Goal: Transaction & Acquisition: Purchase product/service

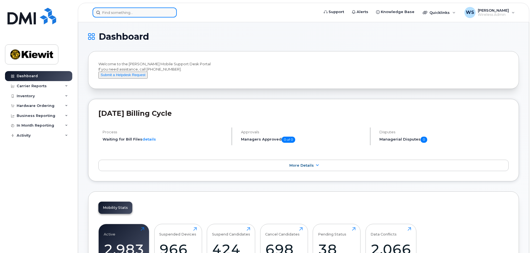
click at [126, 14] on input at bounding box center [135, 13] width 84 height 10
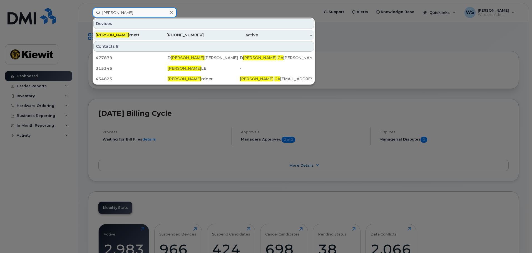
type input "wayne ga"
click at [153, 32] on div "343-551-8971" at bounding box center [177, 35] width 54 height 10
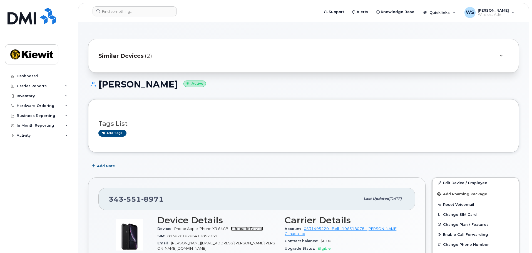
click at [246, 227] on link "+ Upgrade Device" at bounding box center [247, 229] width 33 height 4
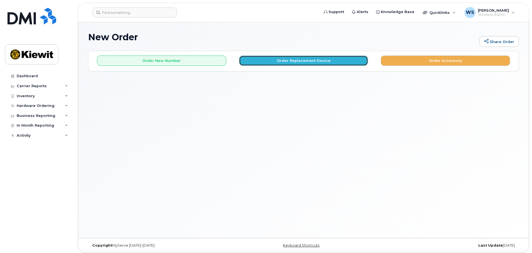
click at [303, 57] on button "Order Replacement Device" at bounding box center [303, 61] width 129 height 10
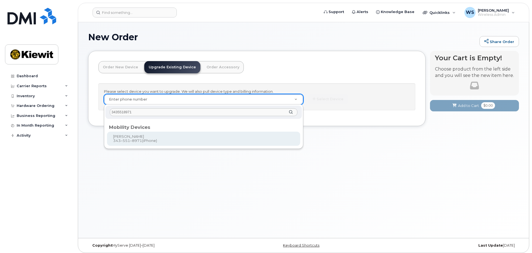
type input "3435518971"
type input "635712"
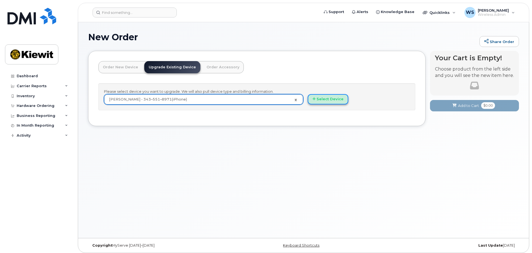
click at [337, 101] on button "Select Device" at bounding box center [328, 99] width 41 height 10
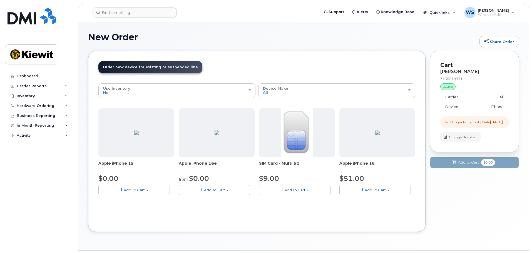
click at [210, 189] on span "Add To Cart" at bounding box center [214, 190] width 21 height 4
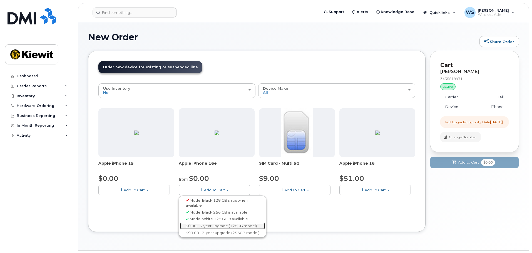
click at [217, 225] on link "$0.00 - 3-year upgrade (128GB model)" at bounding box center [222, 226] width 85 height 7
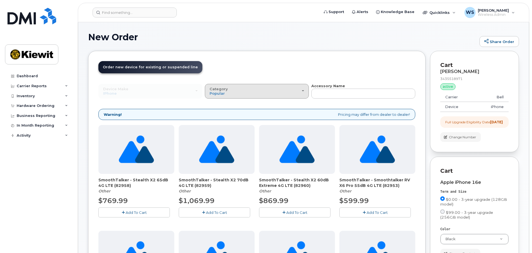
click at [270, 93] on div "Category Popular" at bounding box center [257, 91] width 95 height 9
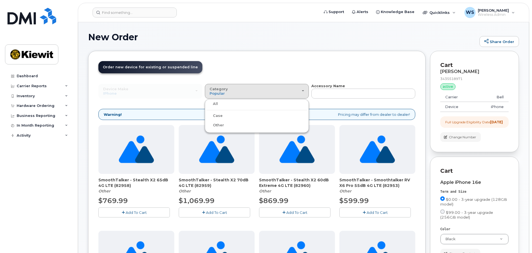
click at [218, 116] on label "Case" at bounding box center [214, 116] width 16 height 7
click at [0, 0] on input "Case" at bounding box center [0, 0] width 0 height 0
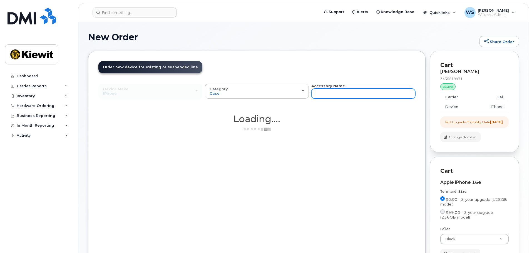
click at [356, 96] on input "text" at bounding box center [363, 94] width 104 height 10
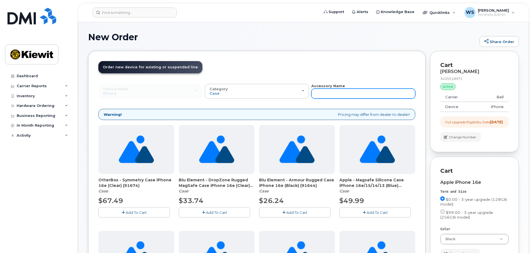
click at [356, 96] on input "text" at bounding box center [363, 94] width 104 height 10
type input "otterbox"
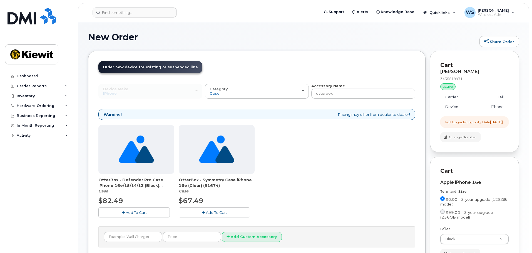
click at [130, 213] on span "Add To Cart" at bounding box center [136, 212] width 21 height 4
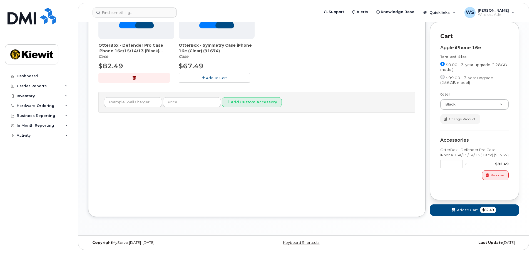
scroll to position [140, 0]
click at [467, 210] on span "Add to Cart" at bounding box center [467, 210] width 21 height 5
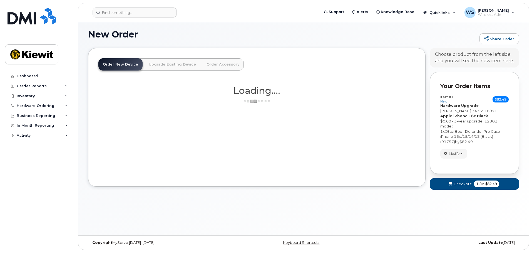
scroll to position [15, 0]
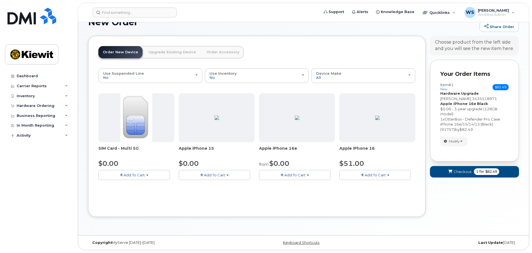
click at [461, 173] on span "Checkout" at bounding box center [463, 171] width 18 height 5
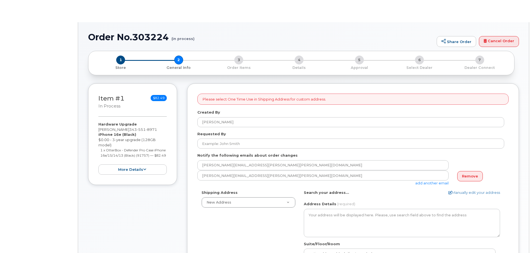
select select
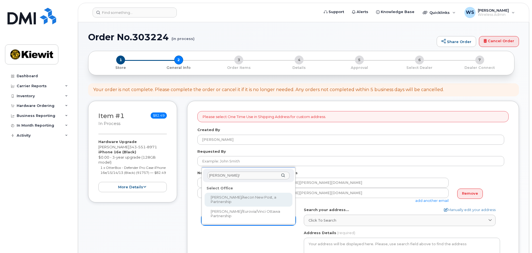
type input "kiewit/e"
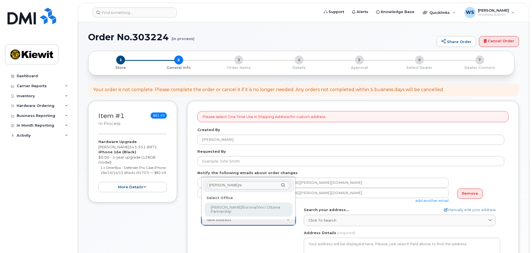
select select
type textarea "2440 Don Reid Dr Ottawa Ontario K1H 1E1"
type input "[PERSON_NAME]"
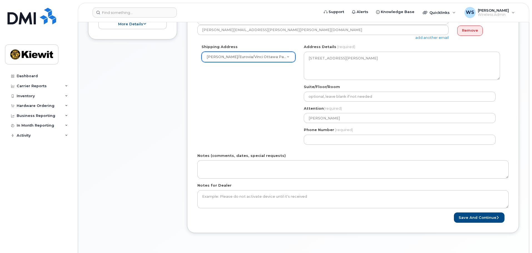
scroll to position [167, 0]
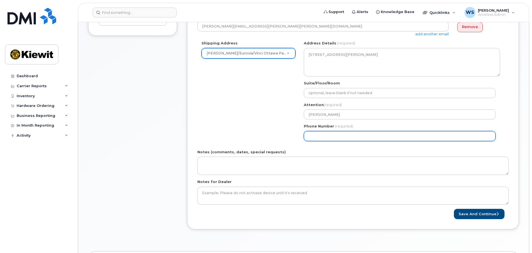
click at [316, 137] on input "Phone Number" at bounding box center [400, 136] width 192 height 10
select select
type input "613298981"
select select
type input "6132989818"
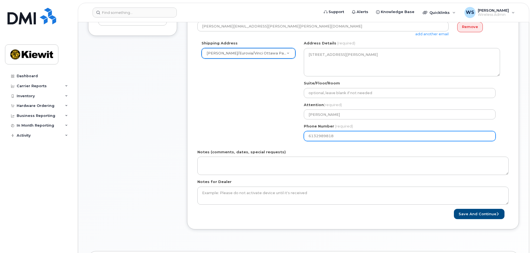
click at [235, 113] on div "Shipping Address Kiewit/Eurovia/Vinci Ottawa Partnership New Address Beaver Mar…" at bounding box center [350, 93] width 307 height 105
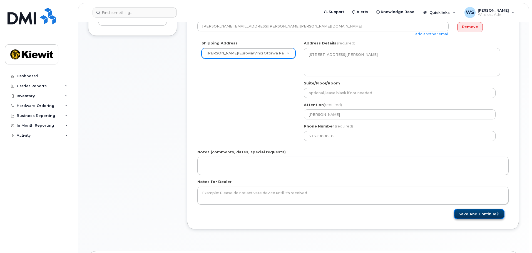
click at [465, 216] on button "Save and Continue" at bounding box center [479, 214] width 51 height 10
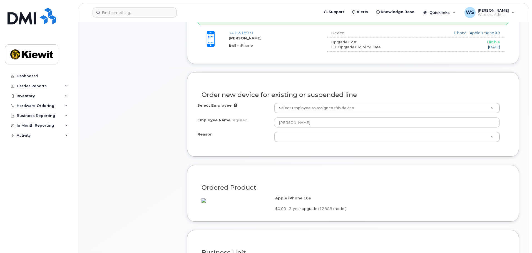
scroll to position [222, 0]
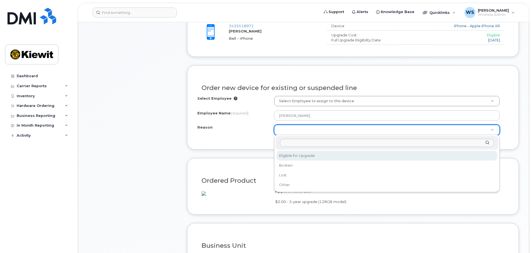
select select "eligible_for_upgrade"
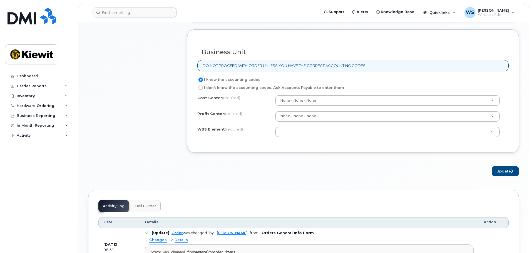
scroll to position [417, 0]
click at [499, 176] on button "Update" at bounding box center [505, 170] width 27 height 10
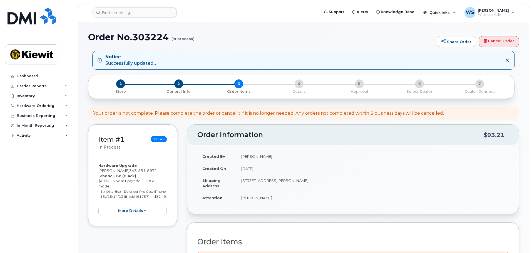
click at [147, 33] on h1 "Order No.303224 (in process)" at bounding box center [261, 37] width 346 height 10
copy h1 "303224"
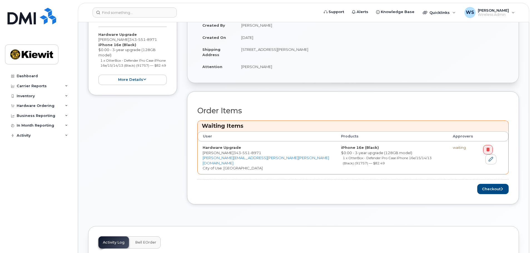
scroll to position [195, 0]
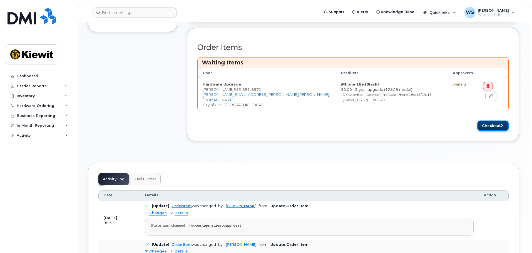
click at [490, 121] on button "Checkout" at bounding box center [492, 126] width 31 height 10
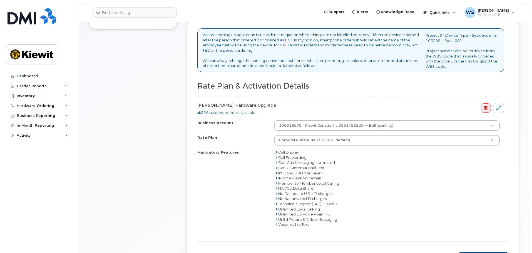
scroll to position [222, 0]
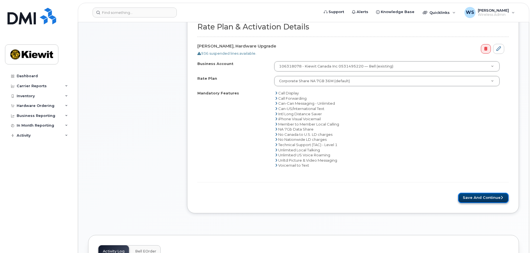
click at [472, 199] on button "Save and Continue" at bounding box center [483, 198] width 51 height 10
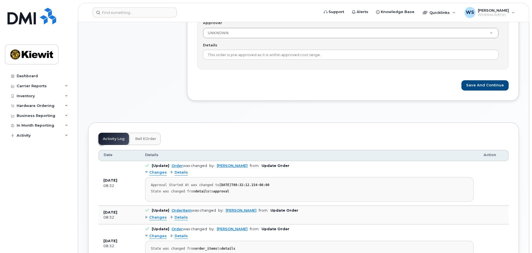
scroll to position [139, 0]
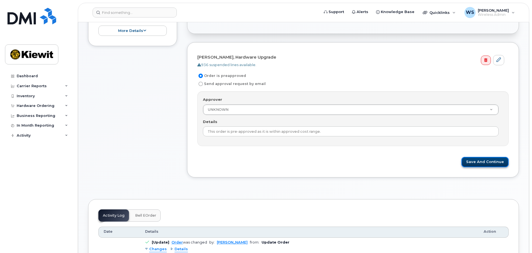
click at [484, 163] on button "Save and Continue" at bounding box center [484, 162] width 47 height 10
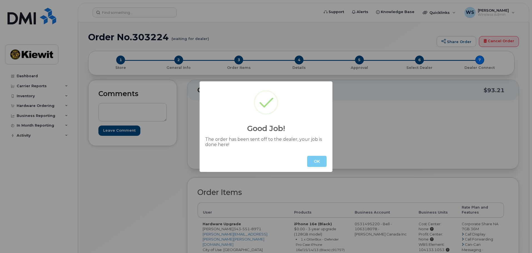
click at [316, 161] on button "OK" at bounding box center [316, 161] width 19 height 11
